Goal: Information Seeking & Learning: Learn about a topic

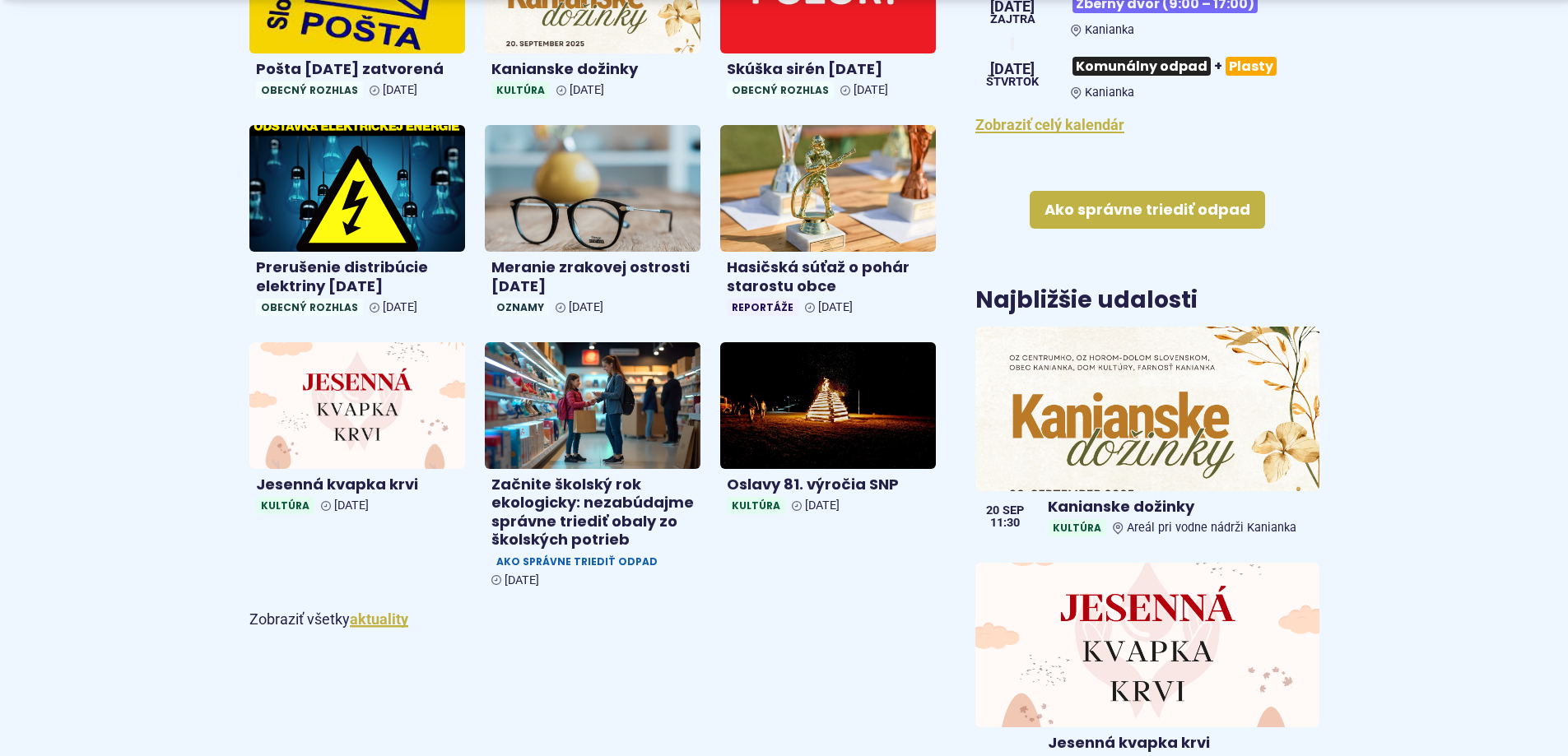
scroll to position [823, 0]
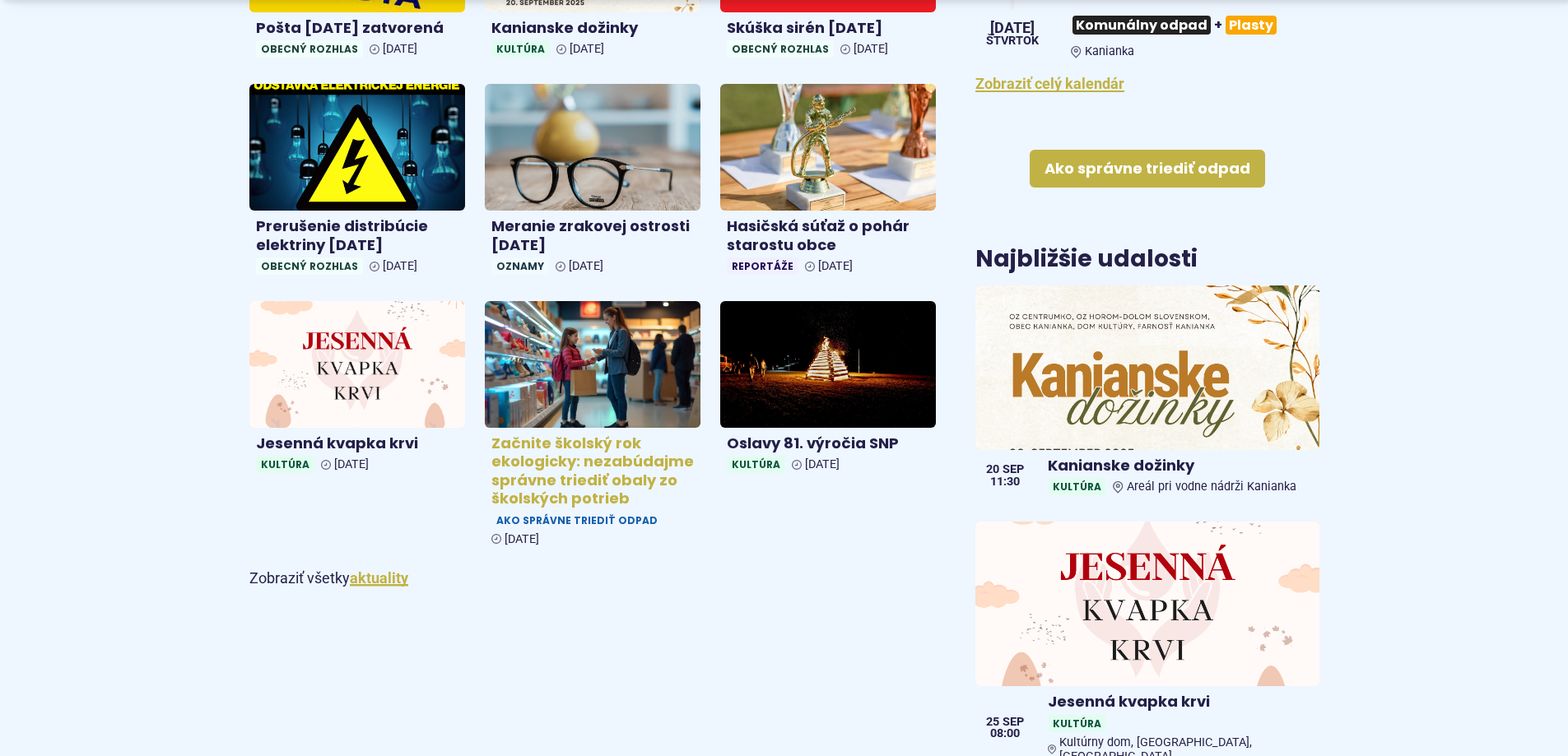
click at [572, 464] on h4 "Začnite školský rok ekologicky: nezabúdajme správne triediť obaly zo školských …" at bounding box center [593, 471] width 202 height 74
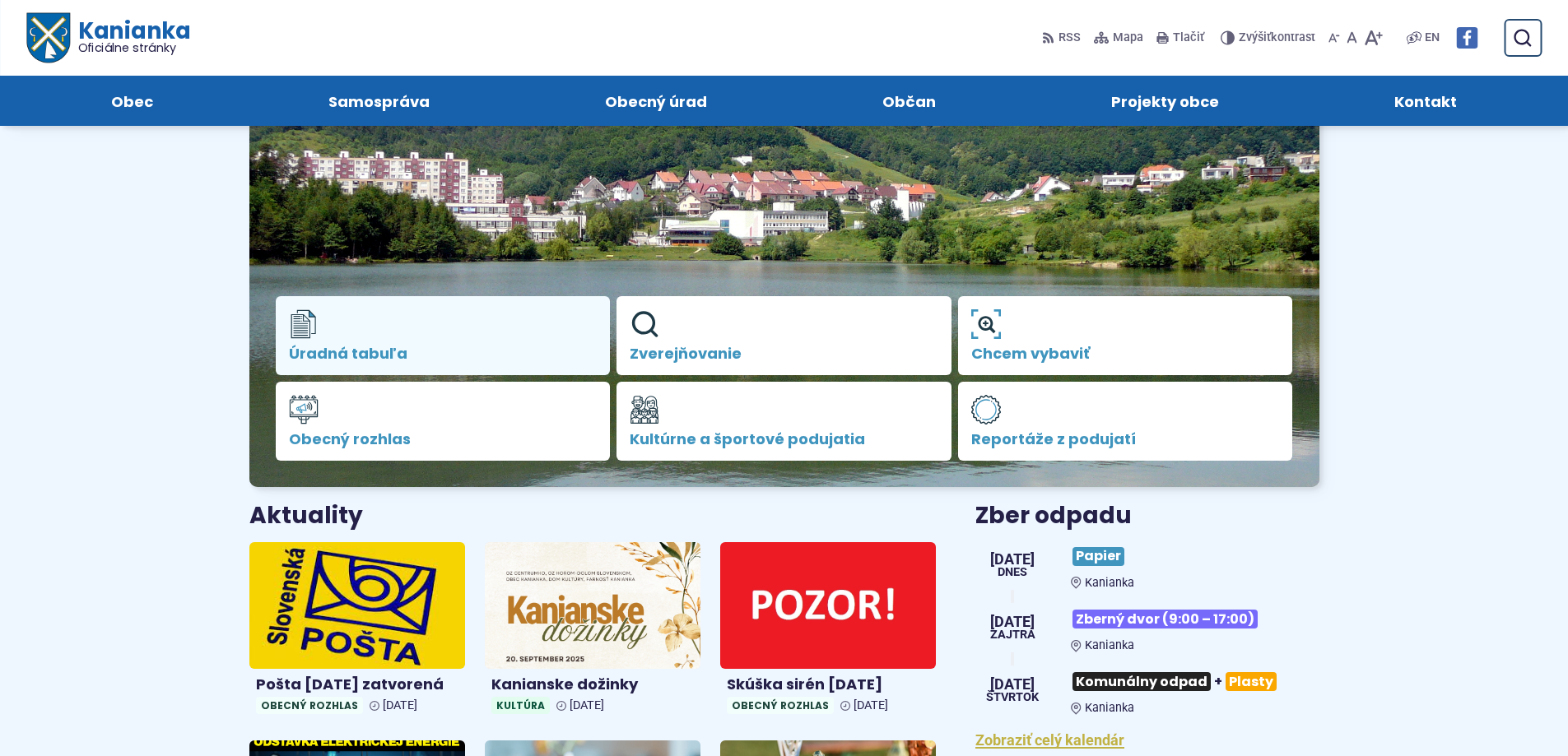
scroll to position [164, 0]
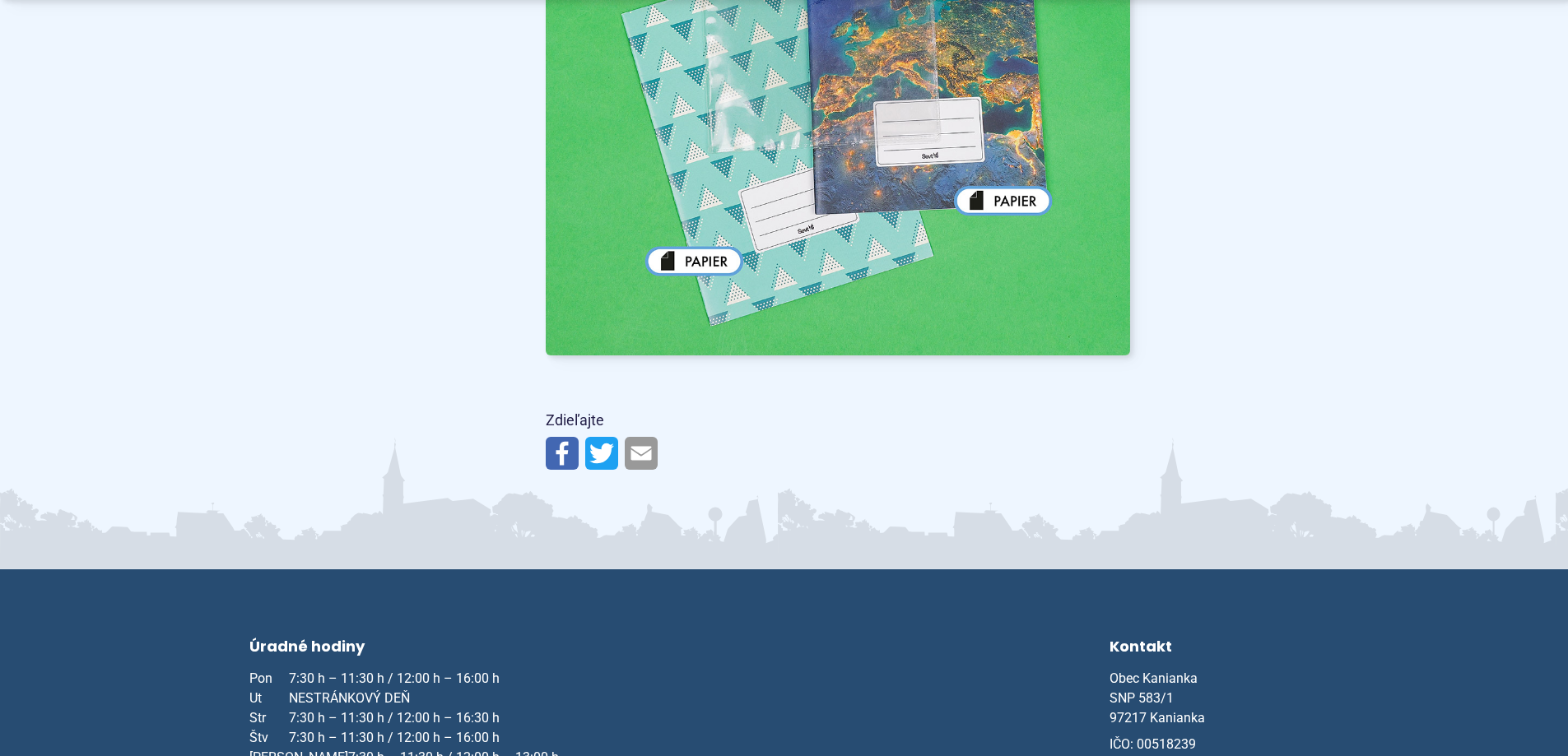
scroll to position [8804, 0]
